Goal: Navigation & Orientation: Find specific page/section

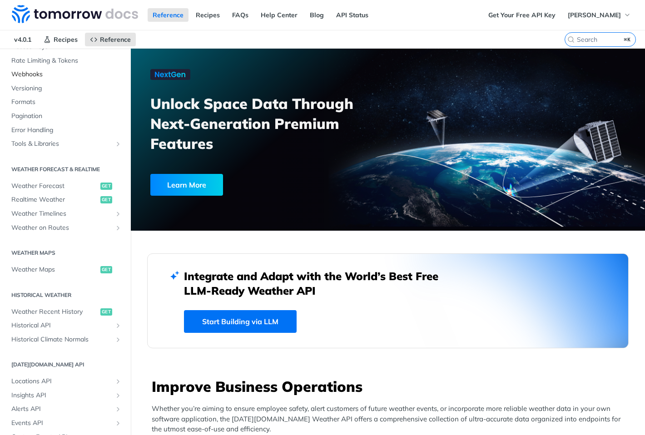
scroll to position [168, 0]
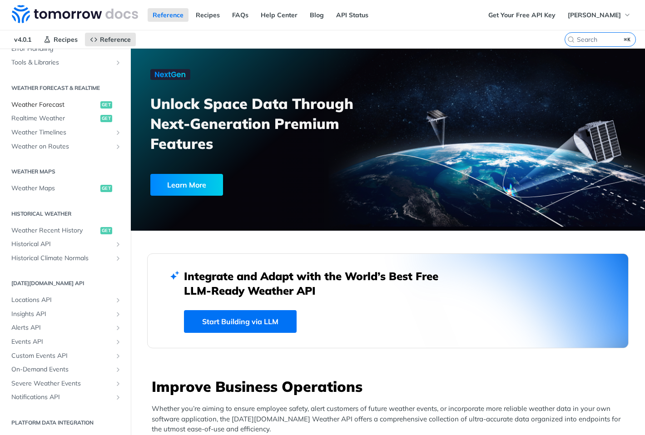
click at [57, 104] on span "Weather Forecast" at bounding box center [54, 104] width 87 height 9
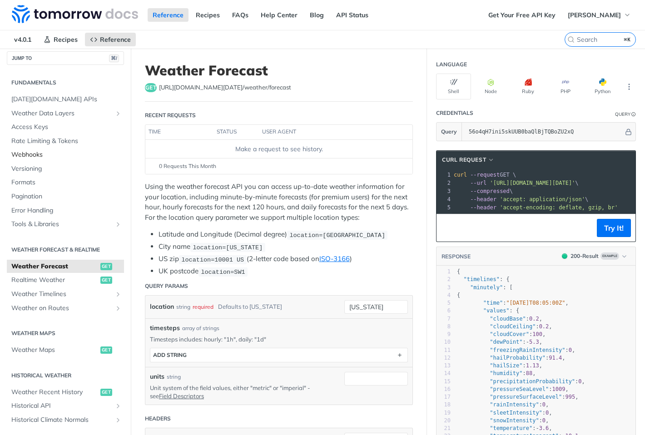
click at [44, 154] on span "Webhooks" at bounding box center [66, 154] width 110 height 9
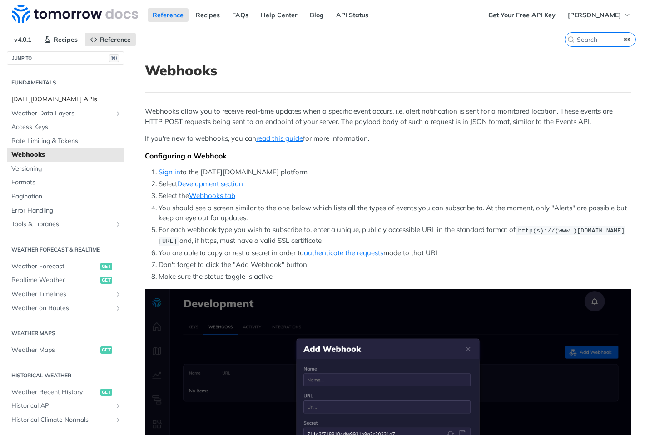
click at [57, 97] on span "[DATE][DOMAIN_NAME] APIs" at bounding box center [66, 99] width 110 height 9
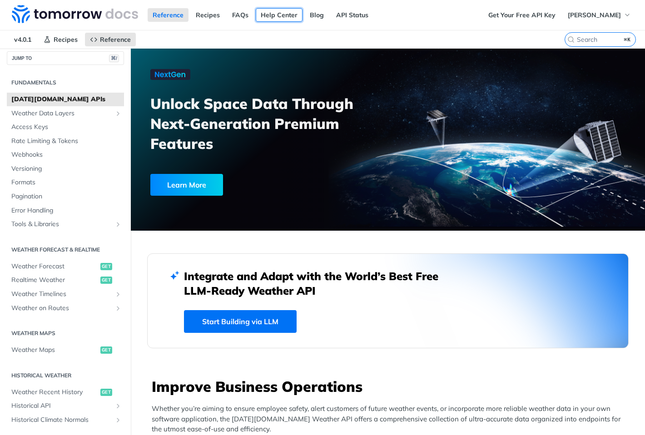
click at [268, 13] on link "Help Center" at bounding box center [279, 15] width 47 height 14
